Goal: Transaction & Acquisition: Purchase product/service

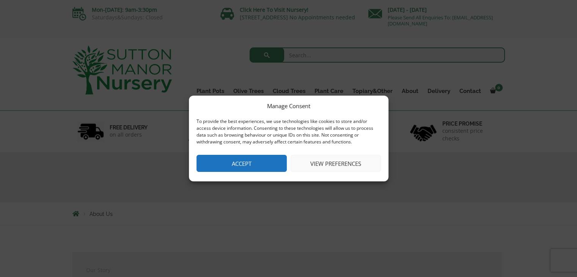
click at [240, 164] on button "Accept" at bounding box center [242, 163] width 90 height 17
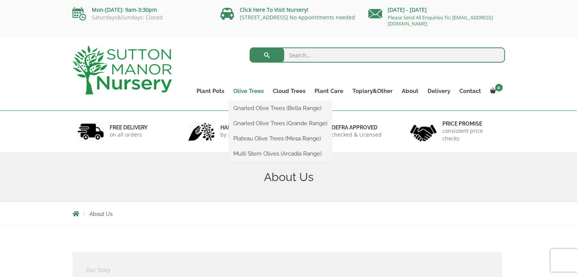
click at [250, 91] on link "Olive Trees" at bounding box center [248, 91] width 39 height 11
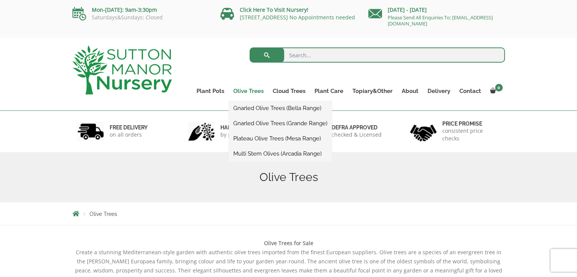
click at [250, 91] on link "Olive Trees" at bounding box center [248, 91] width 39 height 11
